Goal: Task Accomplishment & Management: Use online tool/utility

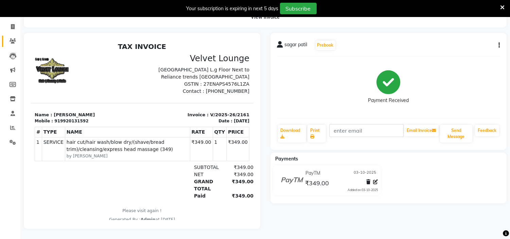
drag, startPoint x: 0, startPoint y: 0, endPoint x: 13, endPoint y: 32, distance: 34.2
click at [13, 36] on link "Clients" at bounding box center [10, 41] width 16 height 11
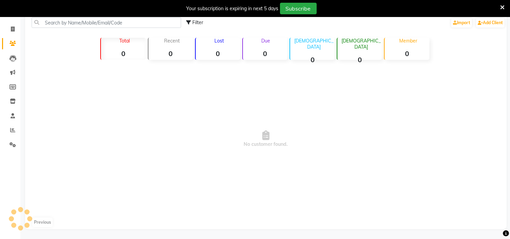
scroll to position [45, 0]
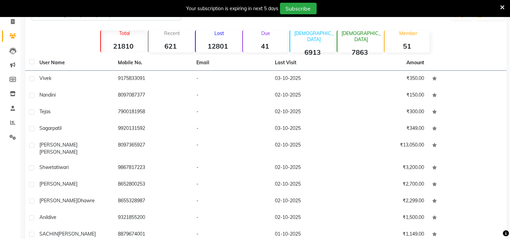
click at [504, 4] on icon at bounding box center [503, 7] width 4 height 6
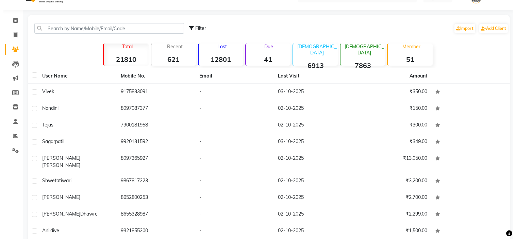
scroll to position [0, 0]
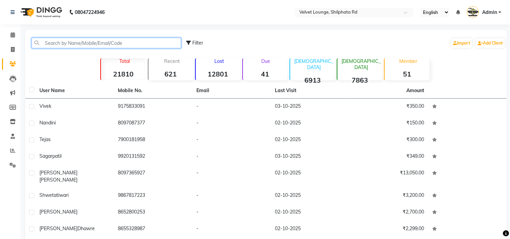
click at [167, 41] on input "text" at bounding box center [107, 43] width 150 height 11
type input "8"
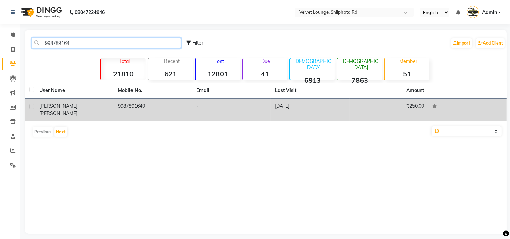
type input "998789164"
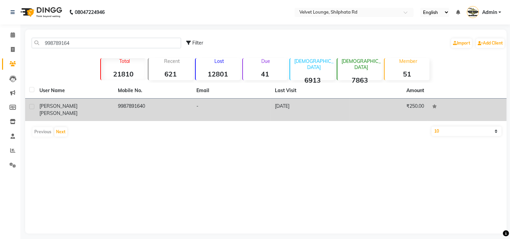
click at [226, 109] on td "-" at bounding box center [231, 110] width 79 height 22
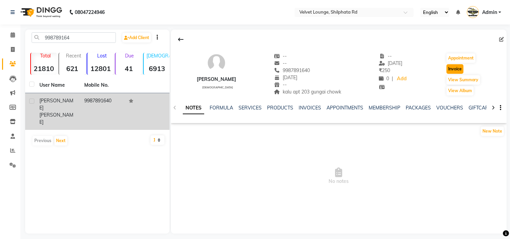
click at [453, 67] on button "Invoice" at bounding box center [455, 69] width 17 height 10
select select "service"
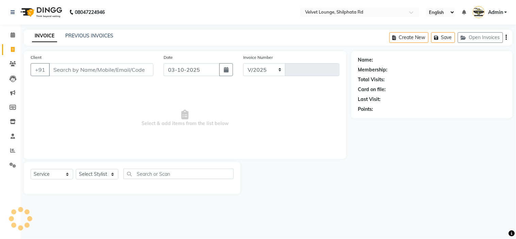
select select "122"
type input "2165"
type input "9987891640"
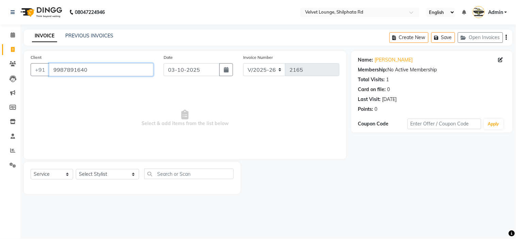
drag, startPoint x: 91, startPoint y: 68, endPoint x: 52, endPoint y: 71, distance: 39.2
click at [52, 71] on input "9987891640" at bounding box center [101, 69] width 104 height 13
click at [11, 65] on icon at bounding box center [13, 63] width 6 height 5
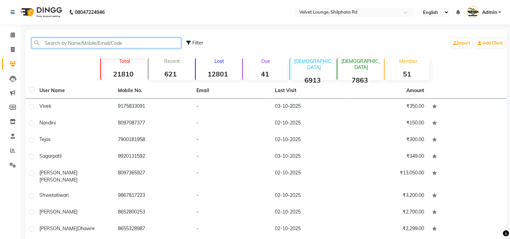
click at [69, 46] on input "text" at bounding box center [107, 43] width 150 height 11
paste input "9987891640"
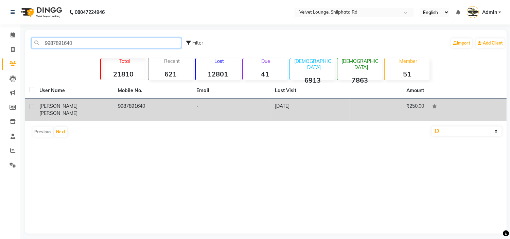
type input "9987891640"
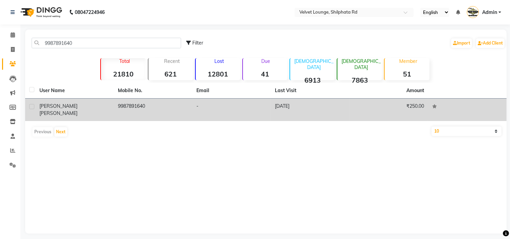
click at [135, 112] on td "9987891640" at bounding box center [153, 110] width 79 height 22
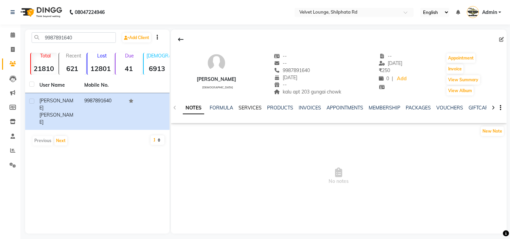
click at [250, 106] on link "SERVICES" at bounding box center [250, 108] width 23 height 6
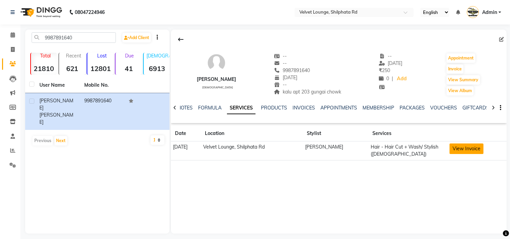
click at [476, 151] on button "View Invoice" at bounding box center [467, 149] width 34 height 11
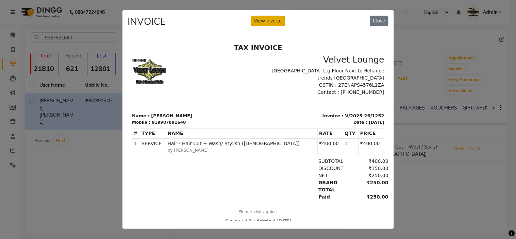
click at [266, 18] on button "View Invoice" at bounding box center [268, 21] width 34 height 11
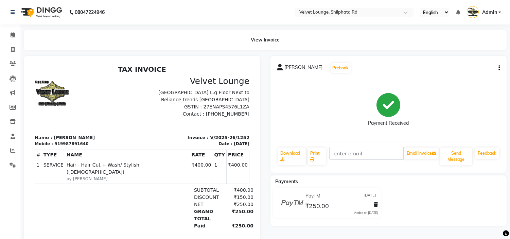
click at [501, 66] on div "[PERSON_NAME] Prebook Payment Received Download Print Email Invoice Send Messag…" at bounding box center [389, 114] width 237 height 117
click at [500, 68] on icon "button" at bounding box center [499, 68] width 1 height 0
click at [464, 77] on div "Edit Invoice" at bounding box center [465, 76] width 47 height 9
select select "service"
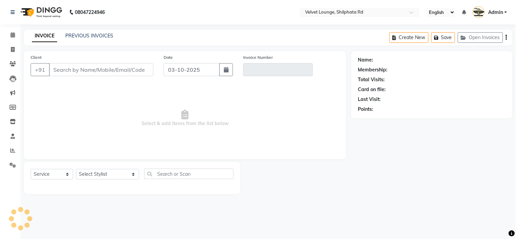
type input "9987891640"
type input "V/2025-26/1252"
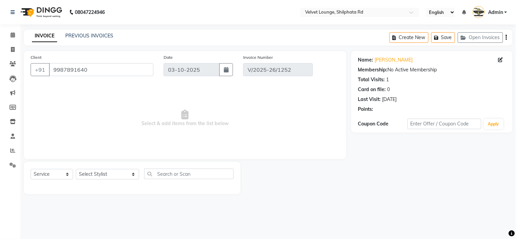
type input "[DATE]"
select select "select"
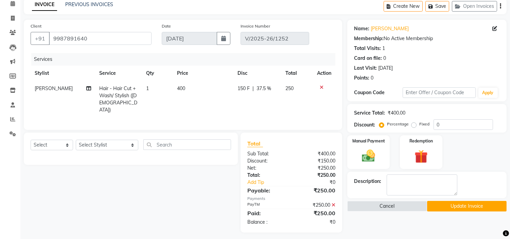
scroll to position [33, 0]
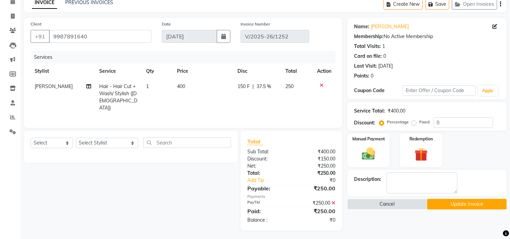
click at [451, 200] on button "Update Invoice" at bounding box center [467, 204] width 80 height 11
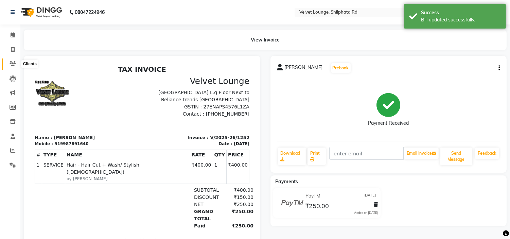
click at [16, 67] on span at bounding box center [13, 64] width 12 height 8
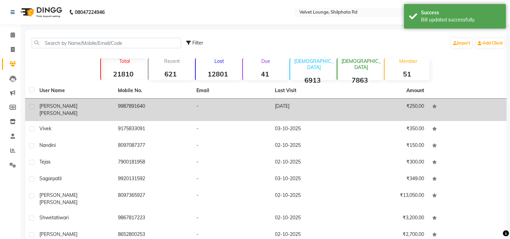
click at [159, 103] on td "9987891640" at bounding box center [153, 110] width 79 height 22
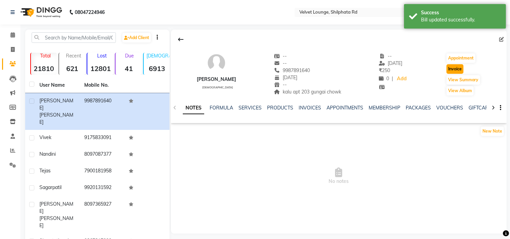
click at [458, 69] on button "Invoice" at bounding box center [455, 69] width 17 height 10
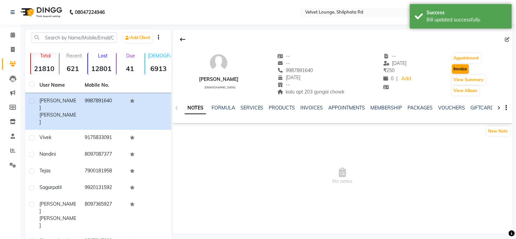
select select "service"
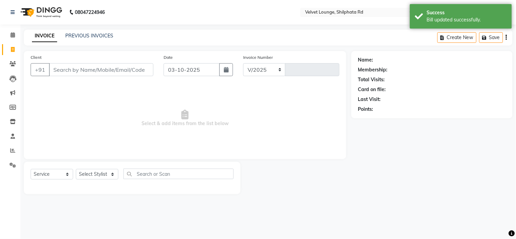
select select "122"
type input "2165"
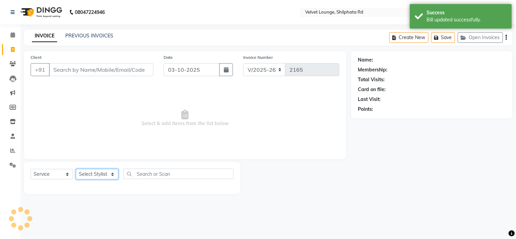
click at [94, 169] on select "Select Stylist" at bounding box center [97, 174] width 43 height 11
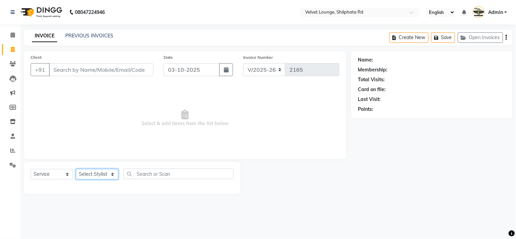
type input "9987891640"
click at [97, 178] on select "Select Stylist [PERSON_NAME] [PERSON_NAME] [PERSON_NAME] [PERSON_NAME] [PERSON_…" at bounding box center [107, 174] width 63 height 11
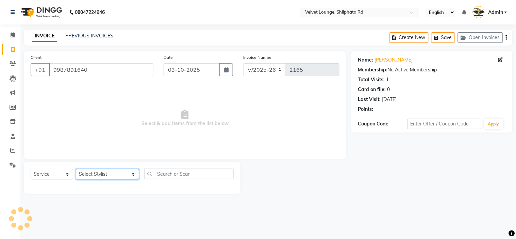
click at [97, 178] on select "Select Stylist [PERSON_NAME] [PERSON_NAME] [PERSON_NAME] [PERSON_NAME] [PERSON_…" at bounding box center [107, 174] width 63 height 11
select select "31385"
click at [76, 169] on select "Select Stylist [PERSON_NAME] [PERSON_NAME] [PERSON_NAME] [PERSON_NAME] [PERSON_…" at bounding box center [107, 174] width 63 height 11
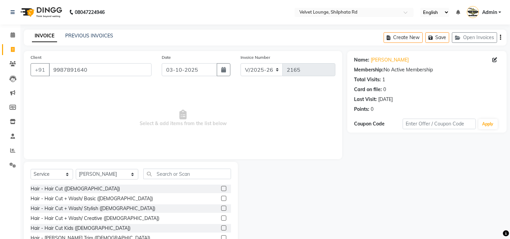
click at [221, 190] on label at bounding box center [223, 188] width 5 height 5
click at [221, 190] on input "checkbox" at bounding box center [223, 189] width 4 height 4
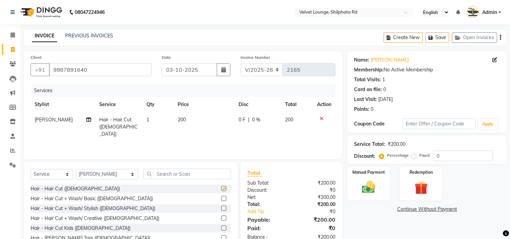
checkbox input "false"
click at [205, 175] on input "text" at bounding box center [188, 174] width 88 height 11
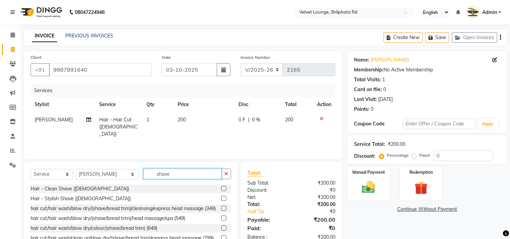
type input "shave"
click at [221, 190] on label at bounding box center [223, 188] width 5 height 5
click at [221, 190] on input "checkbox" at bounding box center [223, 189] width 4 height 4
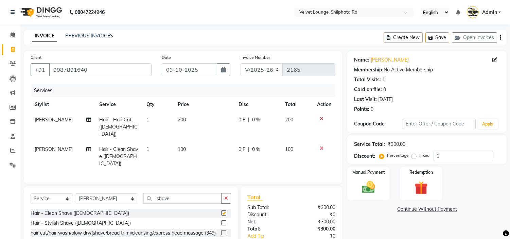
checkbox input "false"
click at [241, 120] on span "0 F" at bounding box center [242, 119] width 7 height 7
select select "31385"
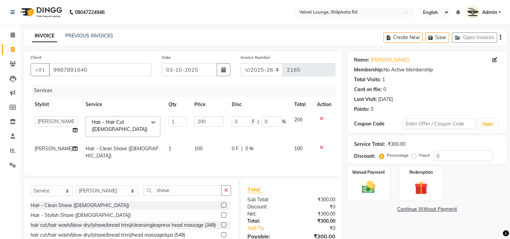
click at [241, 120] on input "0" at bounding box center [242, 121] width 20 height 11
type input "50"
click at [280, 131] on td "50 F | 0 %" at bounding box center [259, 126] width 63 height 29
select select "31385"
click at [373, 175] on div "Manual Payment" at bounding box center [369, 183] width 44 height 35
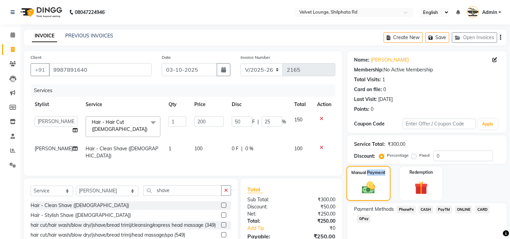
click at [373, 175] on label "Manual Payment" at bounding box center [369, 172] width 34 height 6
click at [440, 210] on span "PayTM" at bounding box center [444, 210] width 16 height 8
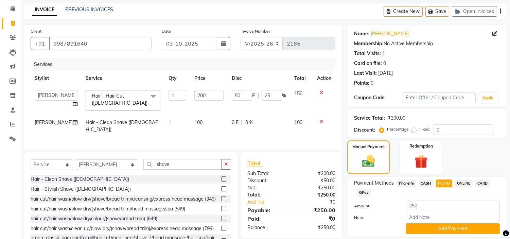
scroll to position [48, 0]
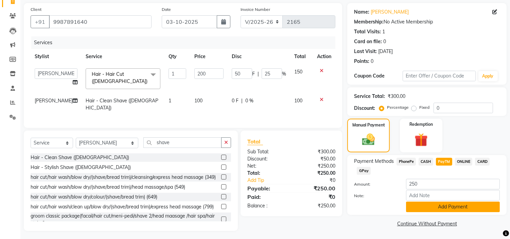
click at [453, 207] on button "Add Payment" at bounding box center [453, 207] width 94 height 11
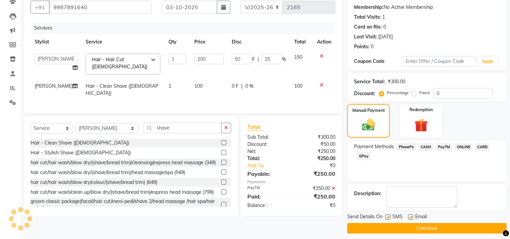
scroll to position [67, 0]
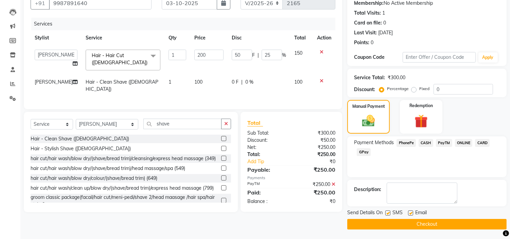
click at [473, 219] on button "Checkout" at bounding box center [428, 224] width 160 height 11
